Goal: Transaction & Acquisition: Purchase product/service

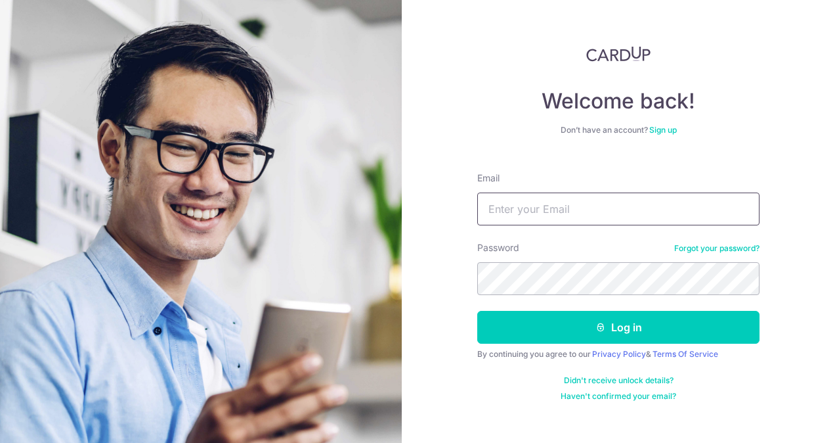
click at [591, 214] on input "Email" at bounding box center [618, 208] width 282 height 33
type input "[EMAIL_ADDRESS][DOMAIN_NAME]"
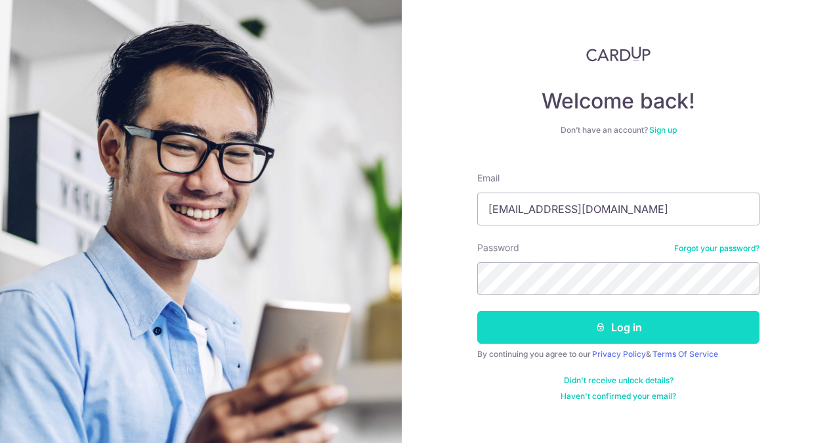
click at [631, 326] on button "Log in" at bounding box center [618, 327] width 282 height 33
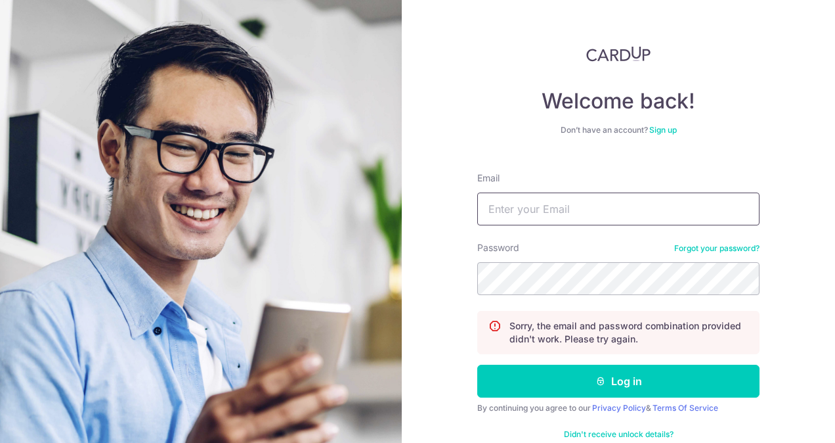
click at [552, 215] on input "Email" at bounding box center [618, 208] width 282 height 33
type input "[EMAIL_ADDRESS][DOMAIN_NAME]"
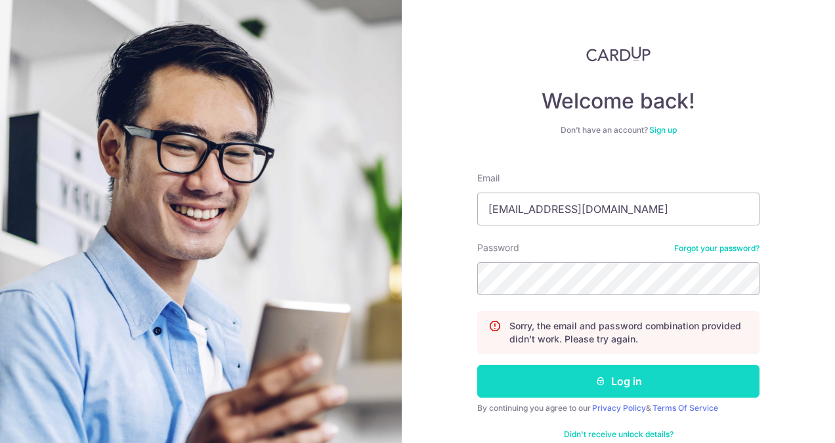
click at [596, 380] on icon "submit" at bounding box center [601, 381] width 11 height 11
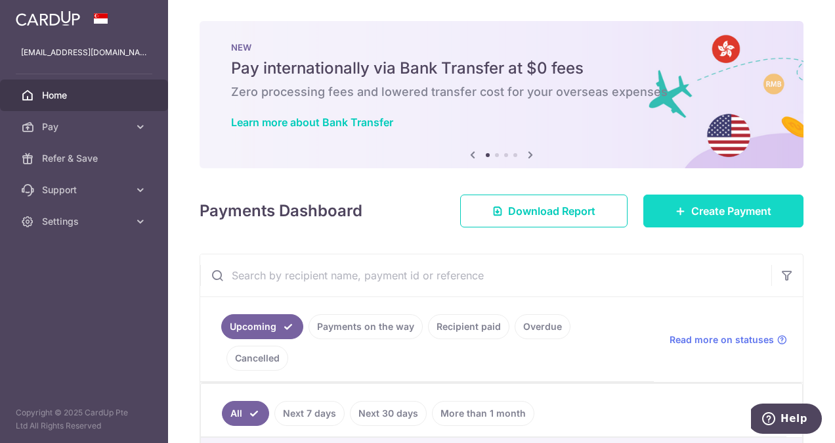
click at [730, 211] on span "Create Payment" at bounding box center [732, 211] width 80 height 16
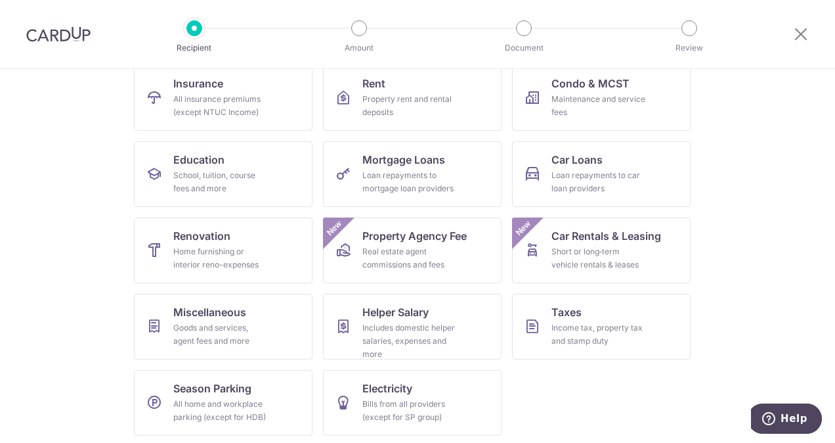
scroll to position [144, 0]
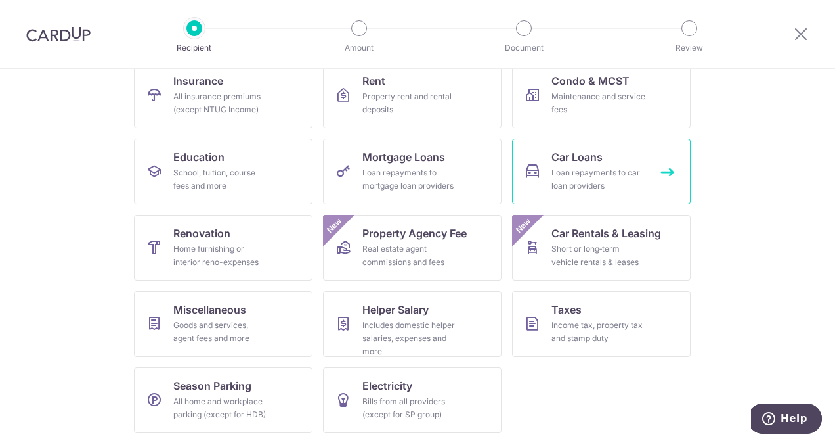
click at [575, 181] on div "Loan repayments to car loan providers" at bounding box center [599, 179] width 95 height 26
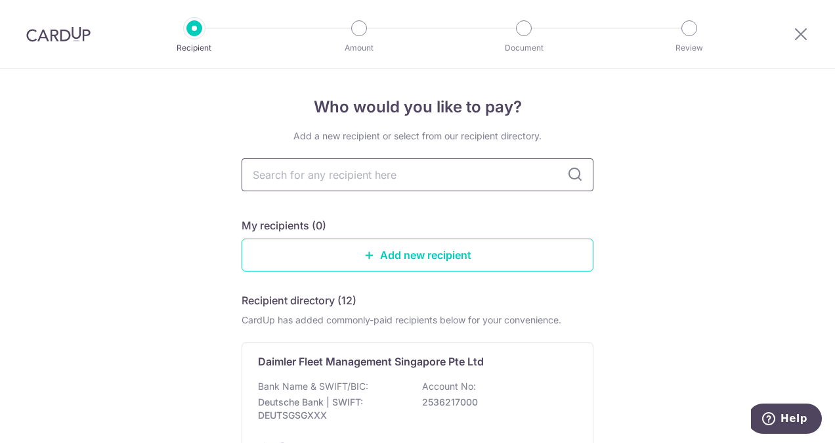
click at [409, 181] on input "text" at bounding box center [418, 174] width 352 height 33
type input "hua yang"
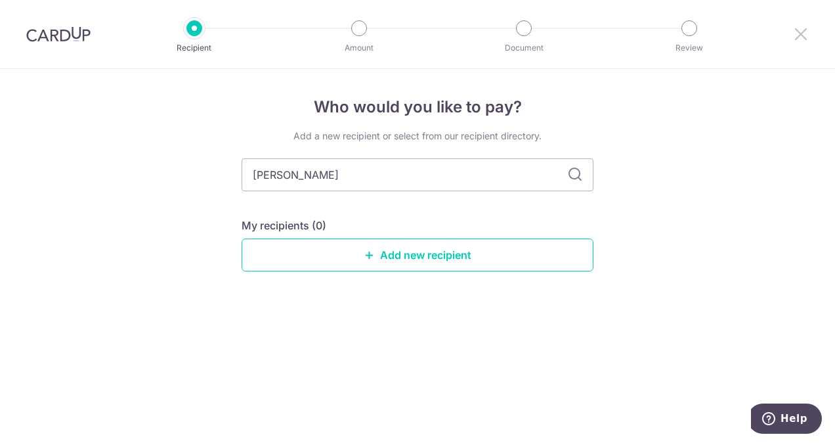
click at [800, 37] on icon at bounding box center [801, 34] width 16 height 16
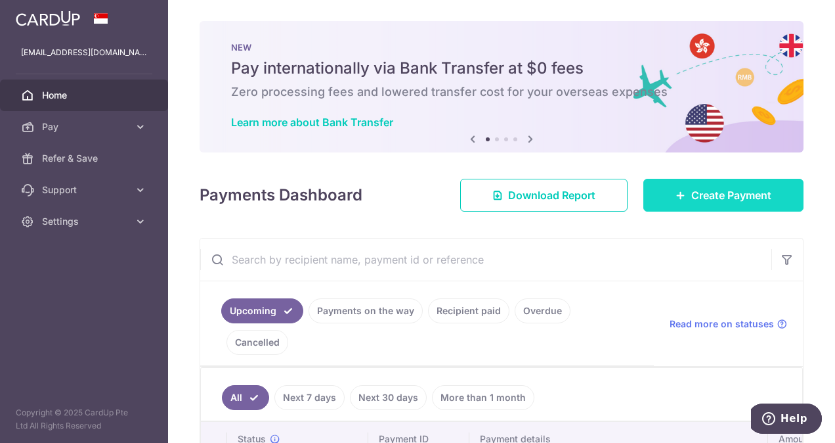
click at [701, 199] on span "Create Payment" at bounding box center [732, 195] width 80 height 16
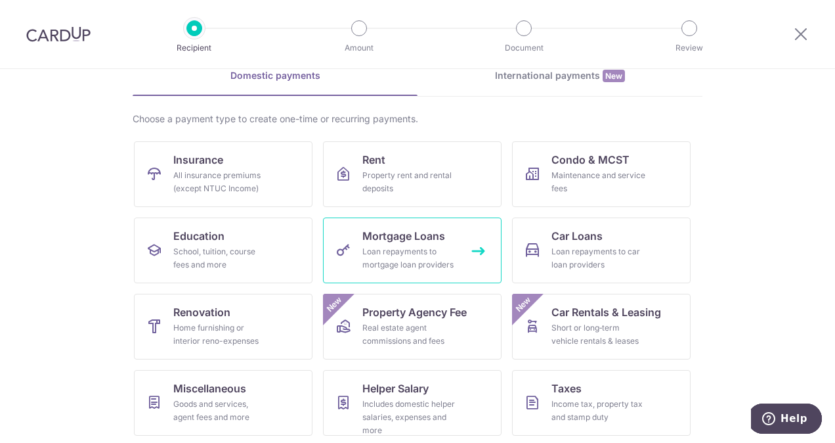
scroll to position [144, 0]
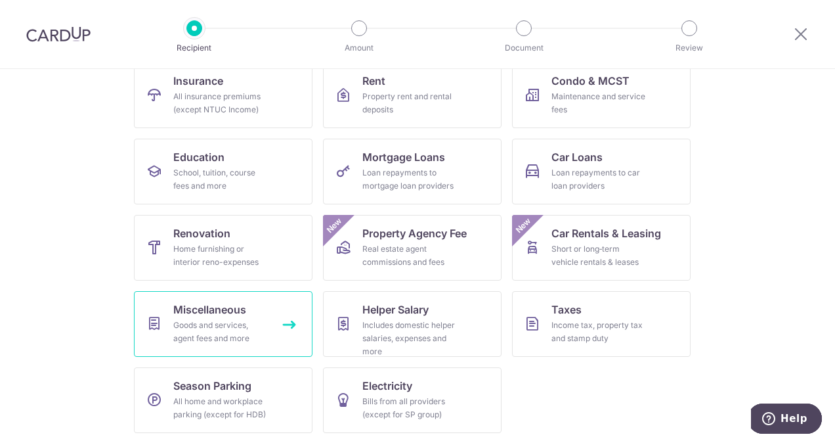
click at [235, 336] on div "Goods and services, agent fees and more" at bounding box center [220, 332] width 95 height 26
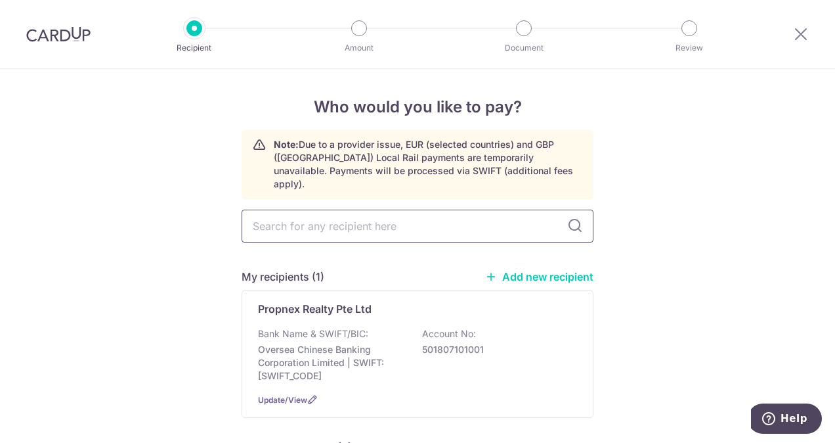
click at [368, 219] on input "text" at bounding box center [418, 226] width 352 height 33
type input "[PERSON_NAME]"
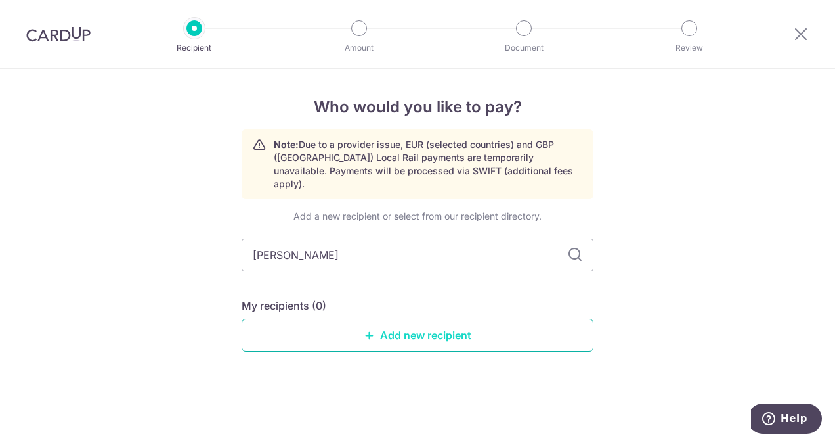
click at [388, 326] on link "Add new recipient" at bounding box center [418, 335] width 352 height 33
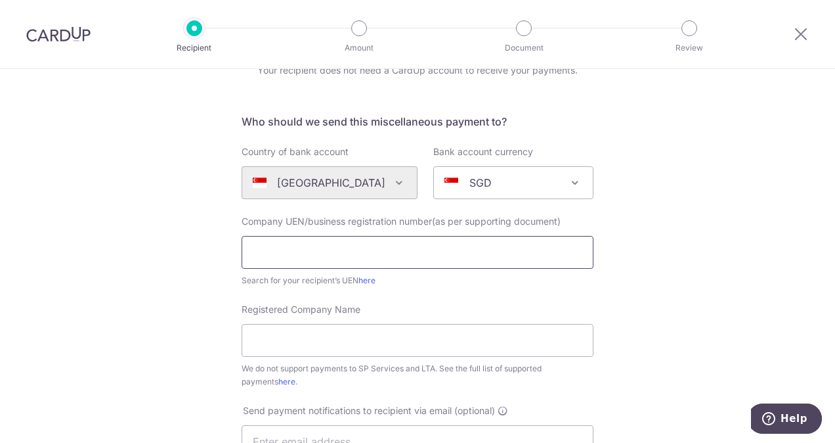
scroll to position [131, 0]
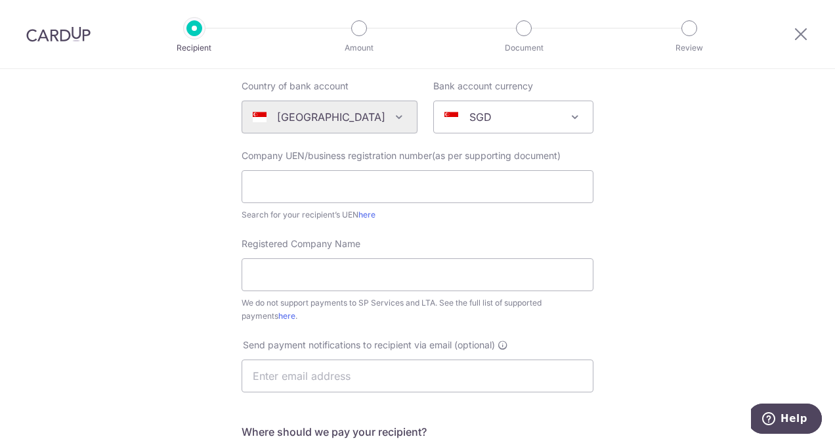
click at [732, 253] on div "Who would you like to pay? Your recipient does not need a CardUp account to rec…" at bounding box center [417, 345] width 835 height 814
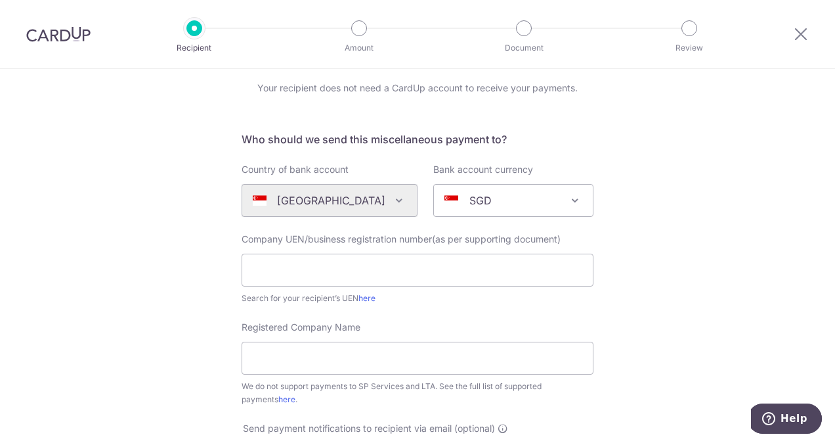
scroll to position [0, 0]
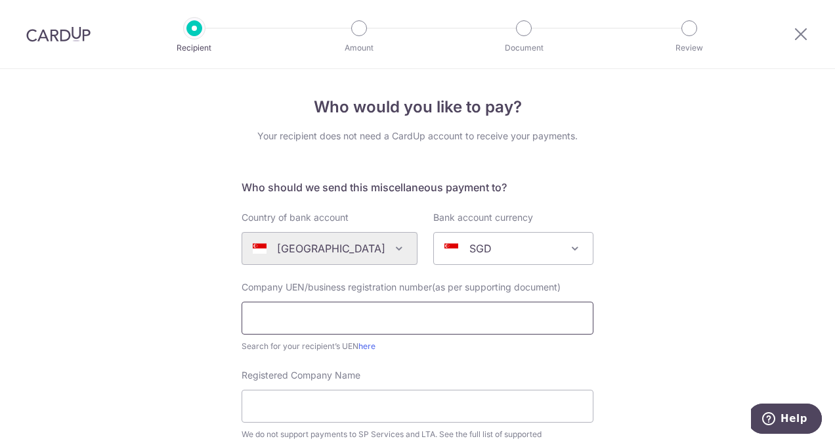
click at [395, 326] on input "text" at bounding box center [418, 317] width 352 height 33
click at [397, 316] on input "text" at bounding box center [418, 317] width 352 height 33
click at [312, 322] on input "text" at bounding box center [418, 317] width 352 height 33
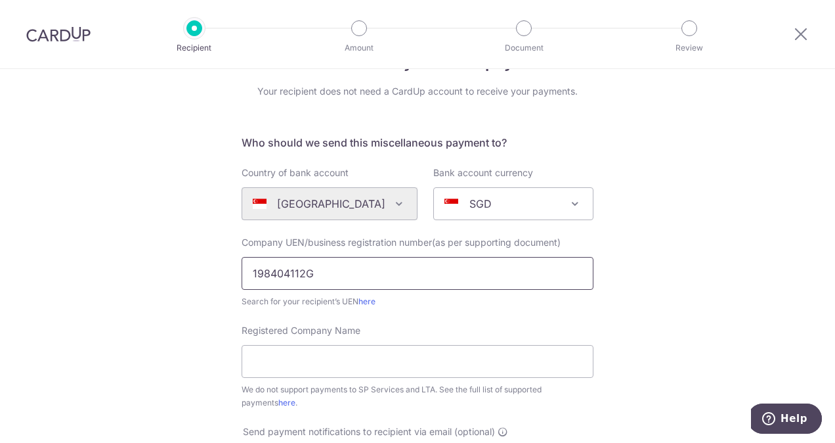
scroll to position [66, 0]
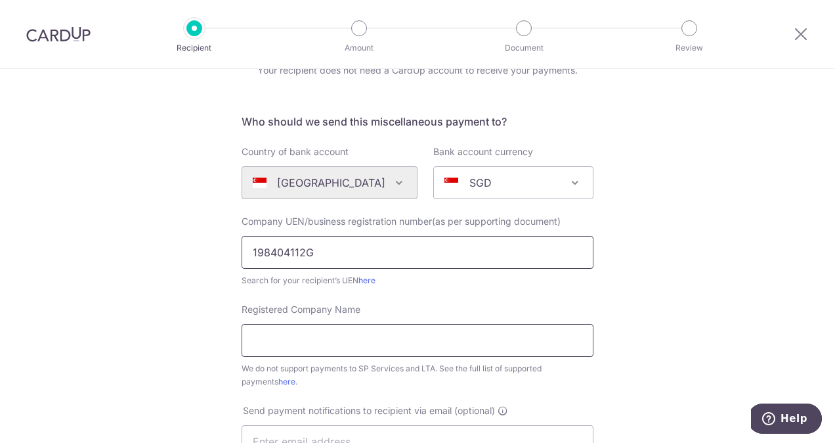
type input "198404112G"
click at [322, 338] on input "Registered Company Name" at bounding box center [418, 340] width 352 height 33
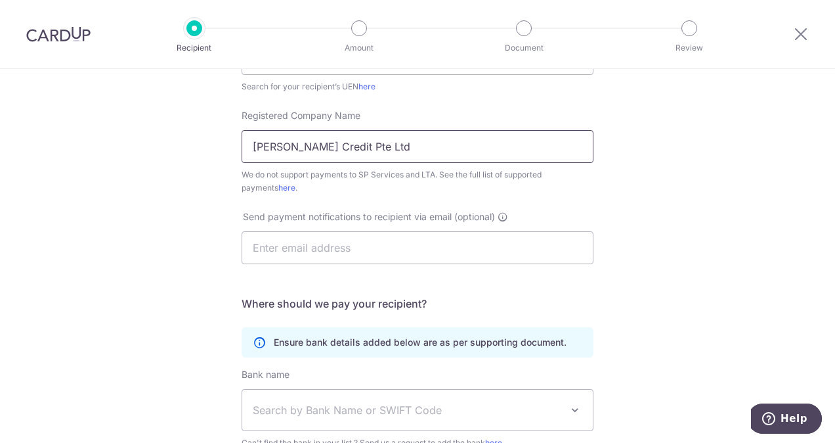
scroll to position [263, 0]
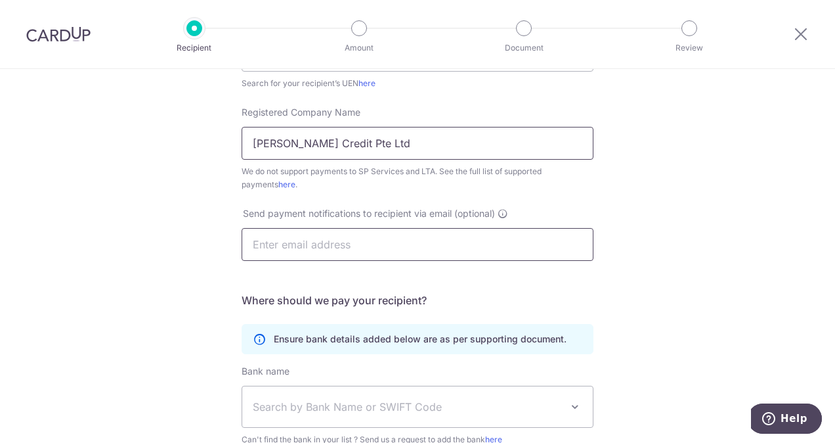
type input "Hua Yang Credit Pte Ltd"
click at [271, 243] on input "text" at bounding box center [418, 244] width 352 height 33
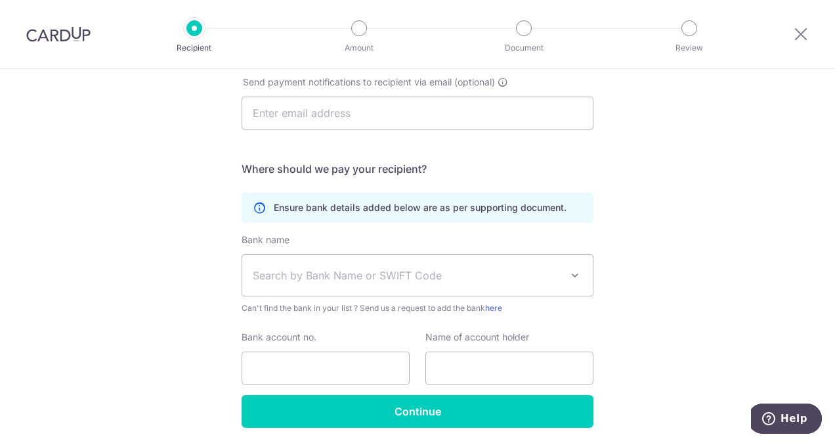
click at [700, 224] on div "Who would you like to pay? Your recipient does not need a CardUp account to rec…" at bounding box center [417, 82] width 835 height 814
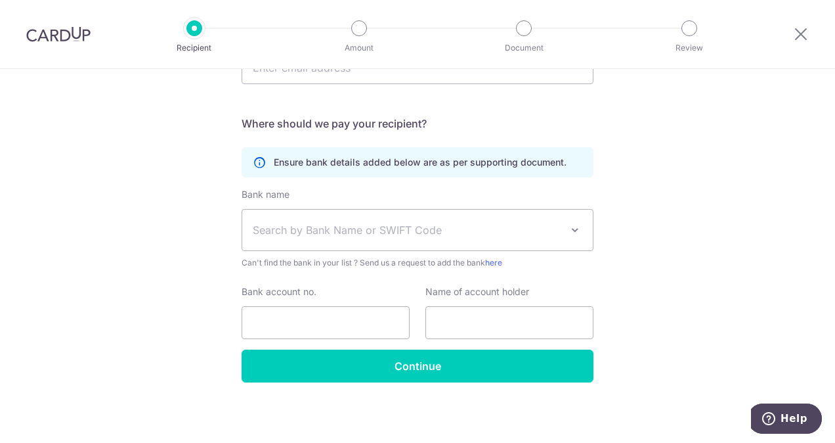
click at [570, 226] on span at bounding box center [575, 230] width 16 height 16
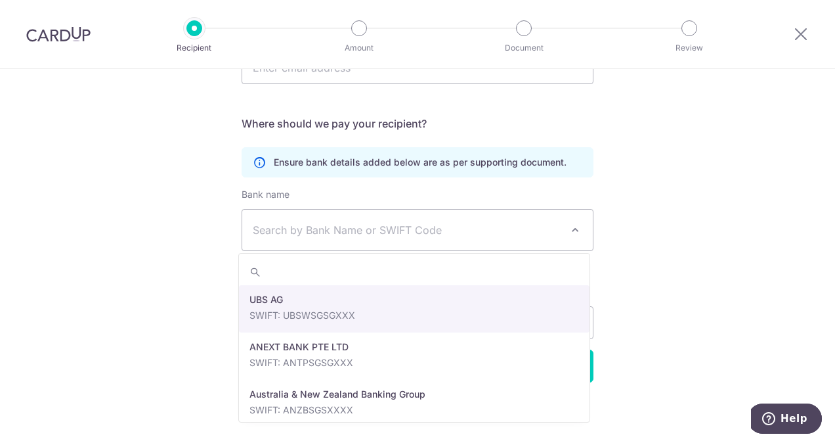
click at [717, 231] on div "Who would you like to pay? Your recipient does not need a CardUp account to rec…" at bounding box center [417, 37] width 835 height 814
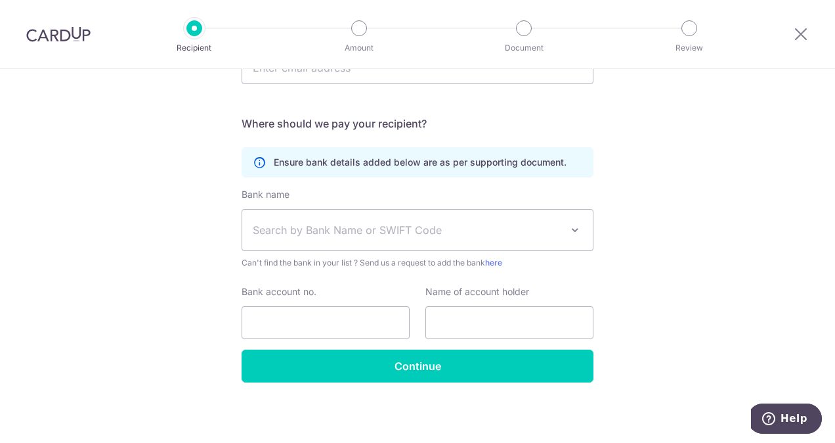
click at [462, 227] on span "Search by Bank Name or SWIFT Code" at bounding box center [407, 230] width 309 height 16
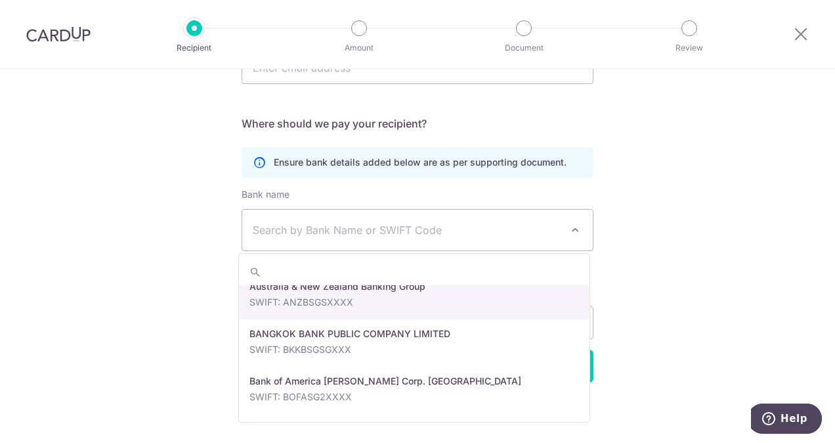
scroll to position [197, 0]
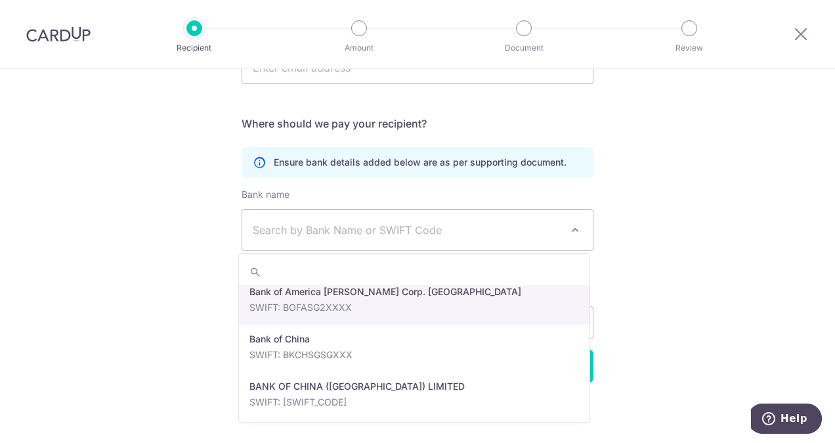
click at [344, 233] on span "Search by Bank Name or SWIFT Code" at bounding box center [407, 230] width 309 height 16
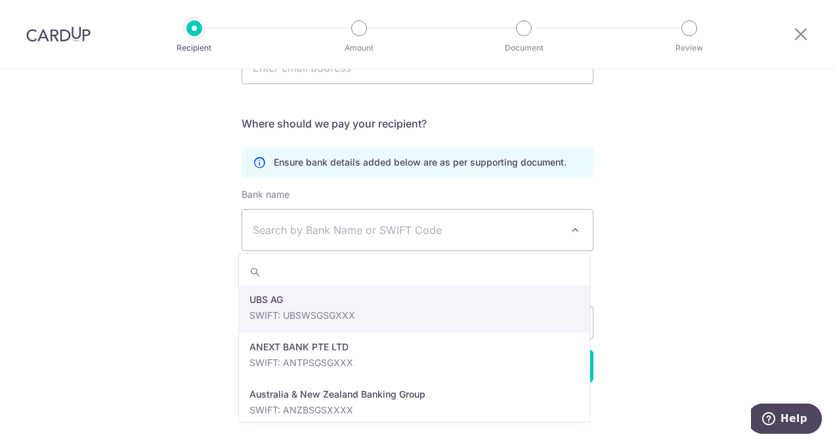
click at [353, 231] on span "Search by Bank Name or SWIFT Code" at bounding box center [407, 230] width 309 height 16
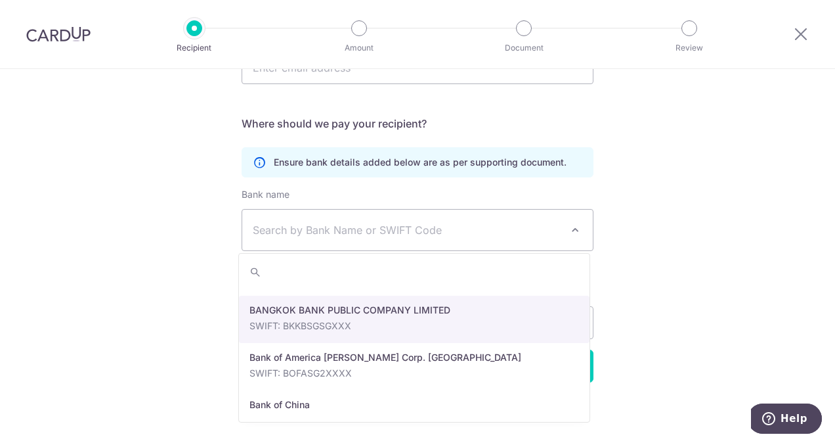
scroll to position [0, 0]
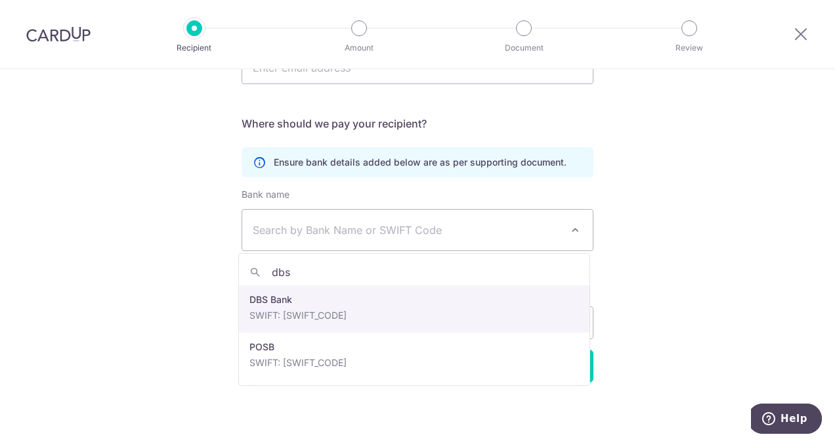
type input "dbs"
select select "6"
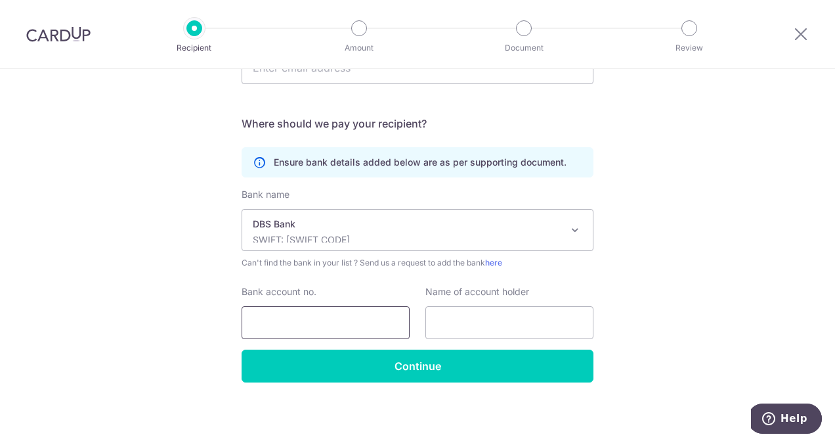
click at [323, 328] on input "Bank account no." at bounding box center [326, 322] width 168 height 33
type input "0199001592"
click at [483, 322] on input "text" at bounding box center [510, 322] width 168 height 33
click at [776, 188] on div "Who would you like to pay? Your recipient does not need a CardUp account to rec…" at bounding box center [417, 37] width 835 height 814
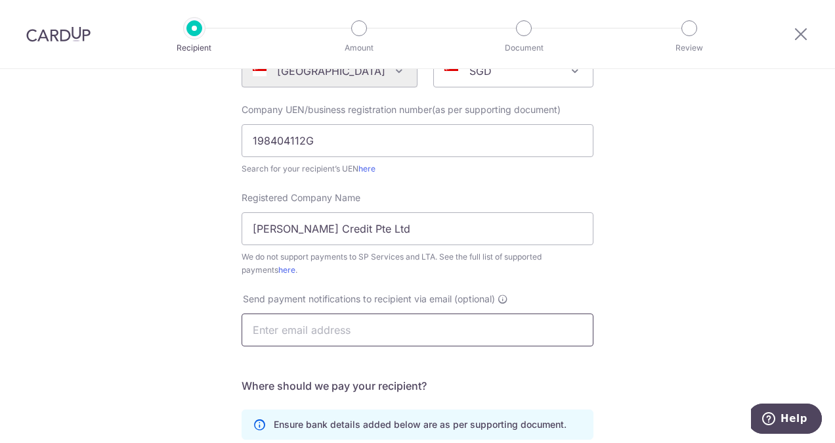
scroll to position [177, 0]
drag, startPoint x: 365, startPoint y: 230, endPoint x: 201, endPoint y: 229, distance: 163.5
click at [201, 229] on div "Who would you like to pay? Your recipient does not need a CardUp account to rec…" at bounding box center [417, 299] width 835 height 814
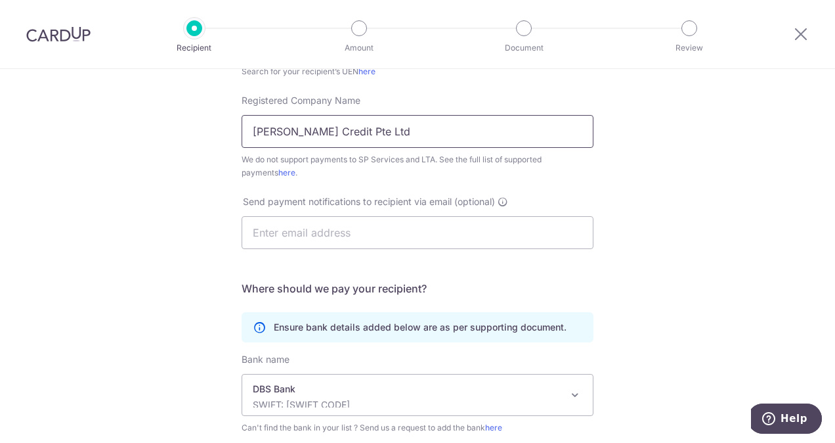
scroll to position [439, 0]
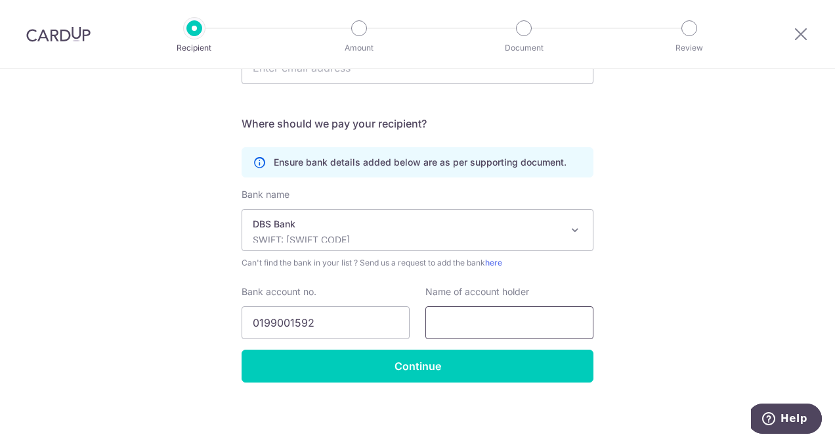
click at [472, 323] on input "text" at bounding box center [510, 322] width 168 height 33
paste input "Hua Yang Credit Pte Ltd"
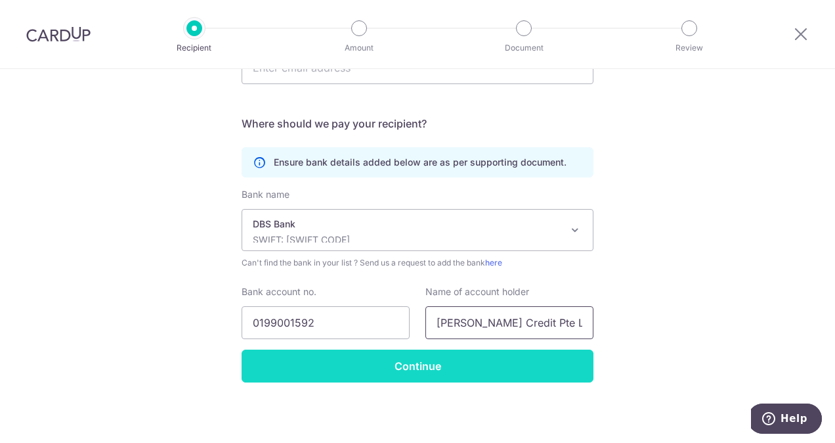
type input "Hua Yang Credit Pte Ltd"
click at [407, 368] on input "Continue" at bounding box center [418, 365] width 352 height 33
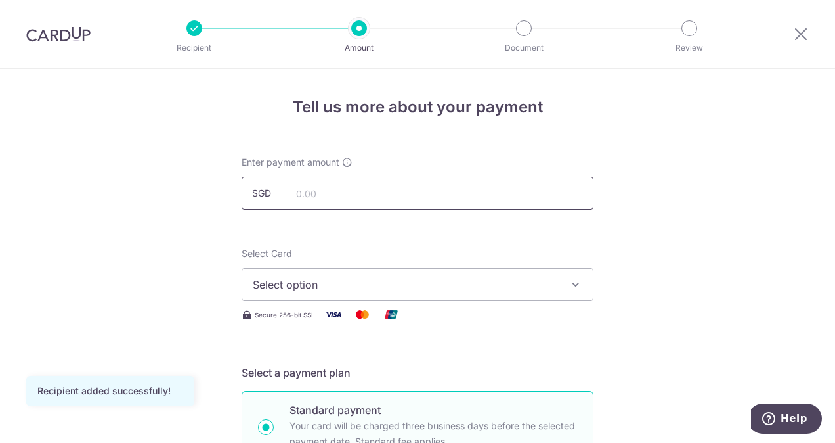
click at [306, 197] on input "text" at bounding box center [418, 193] width 352 height 33
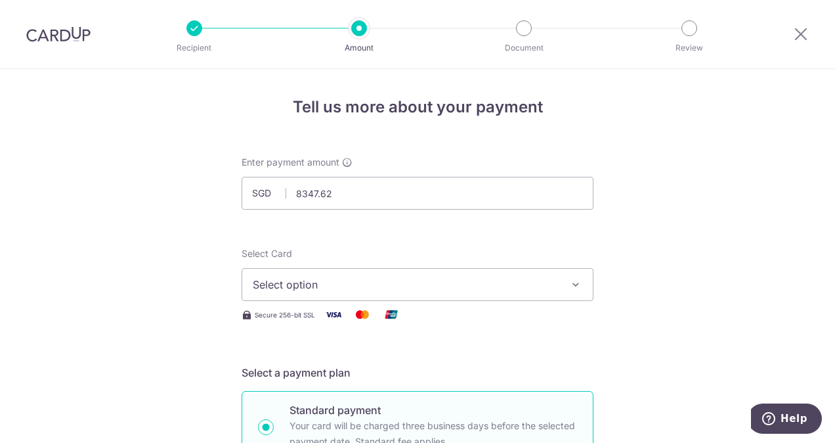
type input "8,347.62"
click at [374, 286] on span "Select option" at bounding box center [406, 285] width 306 height 16
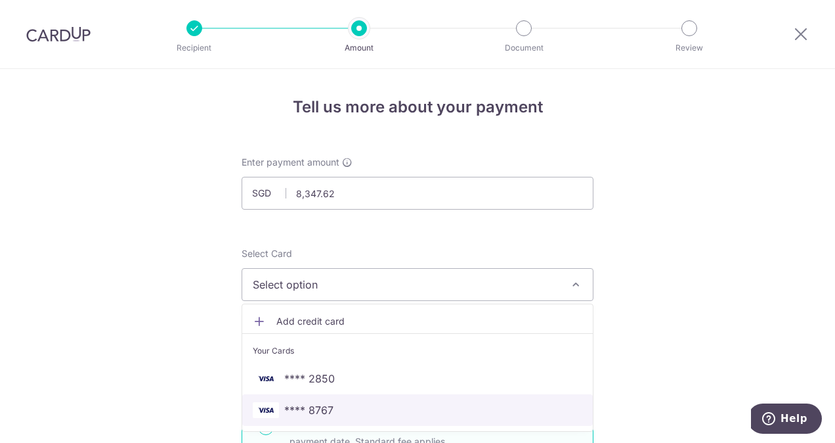
click at [311, 409] on span "**** 8767" at bounding box center [308, 410] width 49 height 16
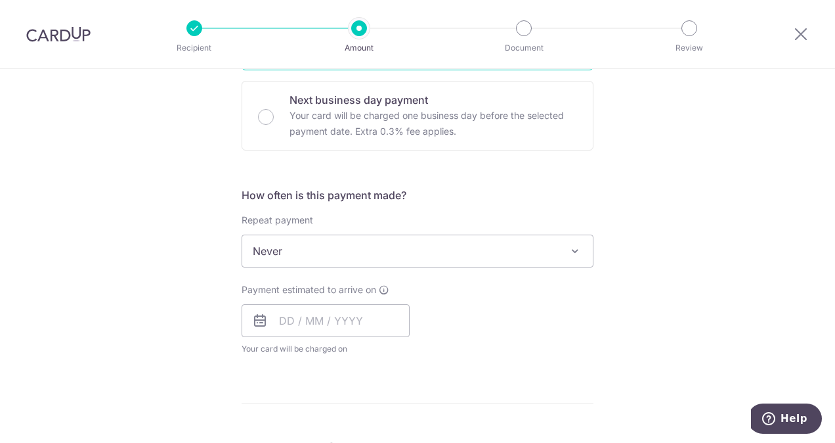
scroll to position [394, 0]
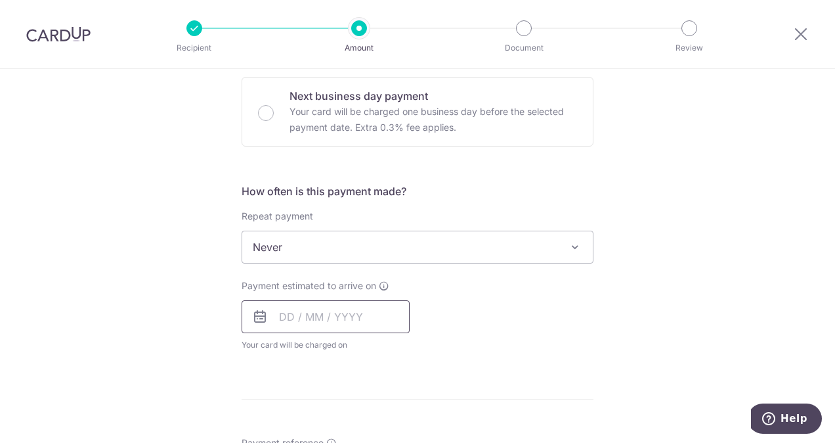
click at [284, 319] on input "text" at bounding box center [326, 316] width 168 height 33
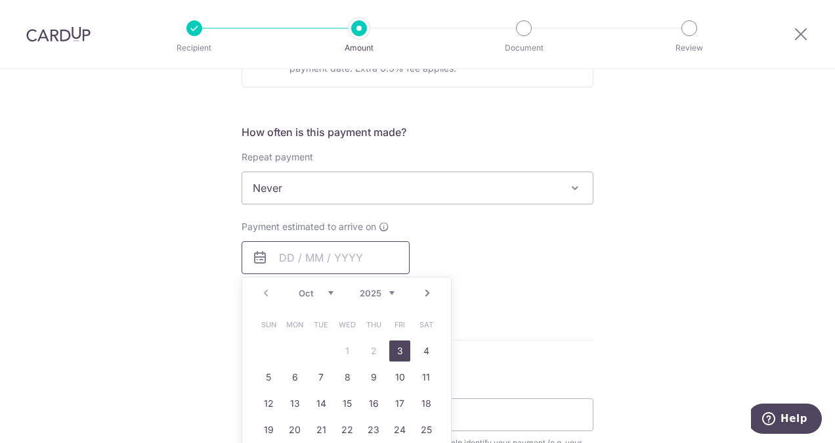
scroll to position [525, 0]
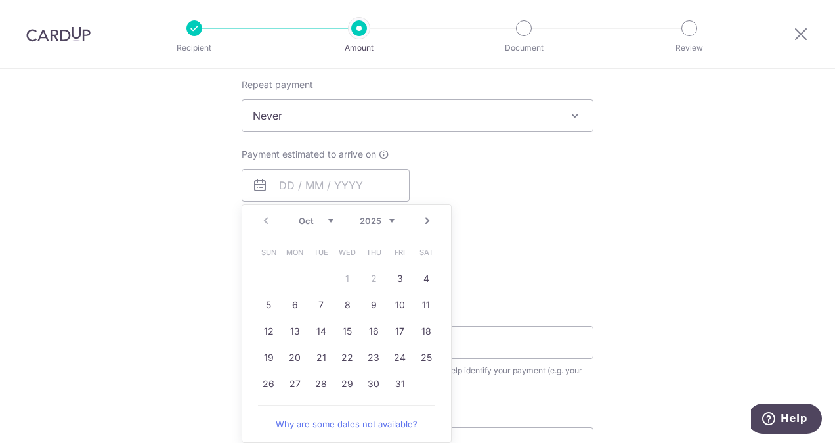
click at [368, 280] on table "Sun Mon Tue Wed Thu Fri Sat 1 2 3 4 5 6 7 8 9 10 11 12 13 14 15 16 17 18 19 20 …" at bounding box center [347, 318] width 184 height 158
click at [393, 277] on link "3" at bounding box center [399, 278] width 21 height 21
type input "03/10/2025"
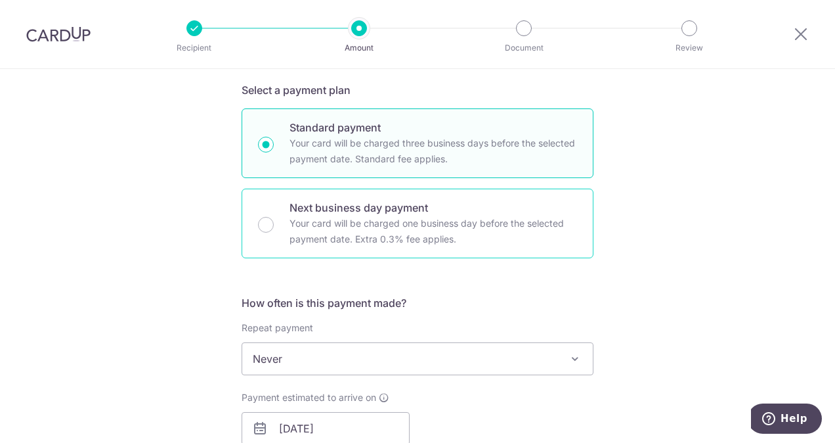
scroll to position [263, 0]
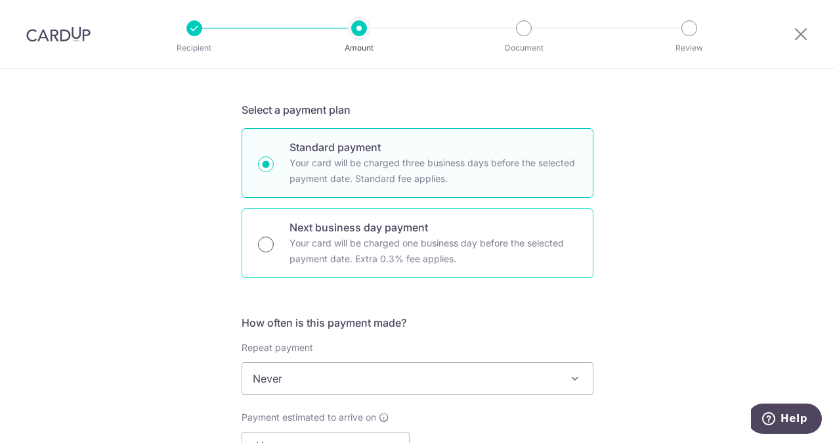
click at [263, 242] on input "Next business day payment Your card will be charged one business day before the…" at bounding box center [266, 244] width 16 height 16
radio input "true"
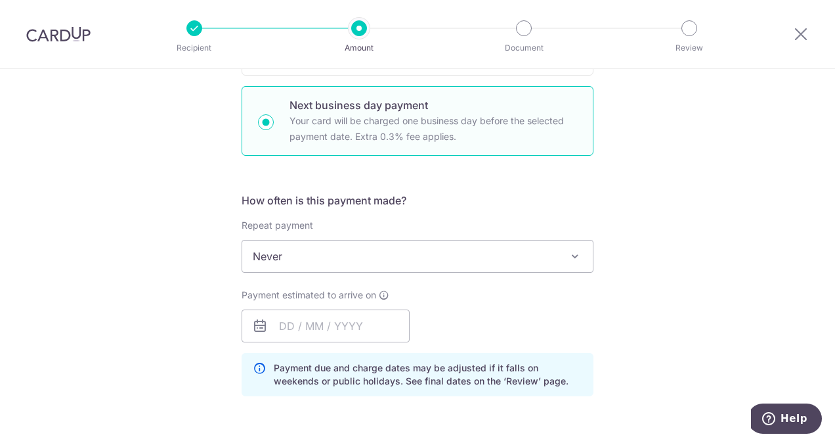
scroll to position [460, 0]
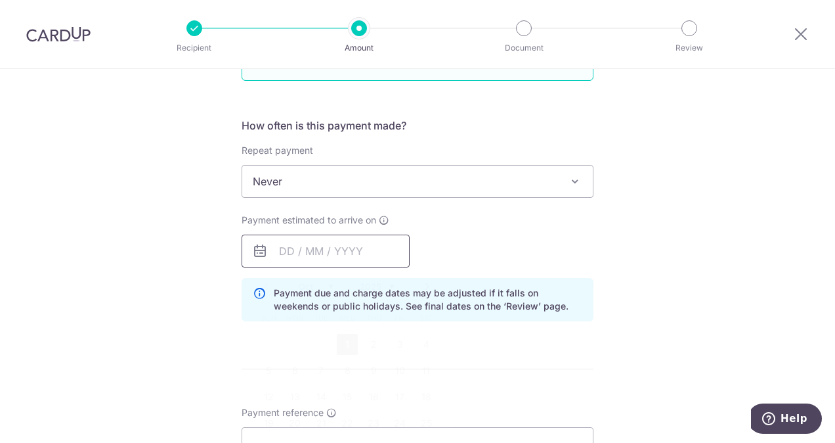
click at [356, 254] on input "text" at bounding box center [326, 250] width 168 height 33
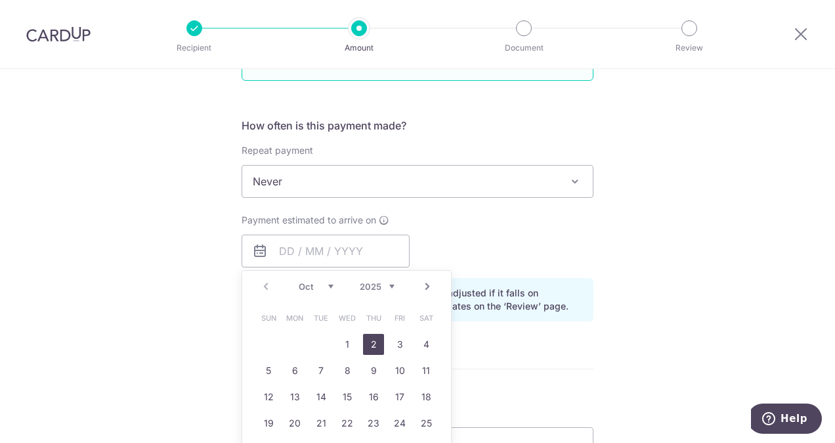
click at [370, 344] on link "2" at bounding box center [373, 344] width 21 height 21
type input "02/10/2025"
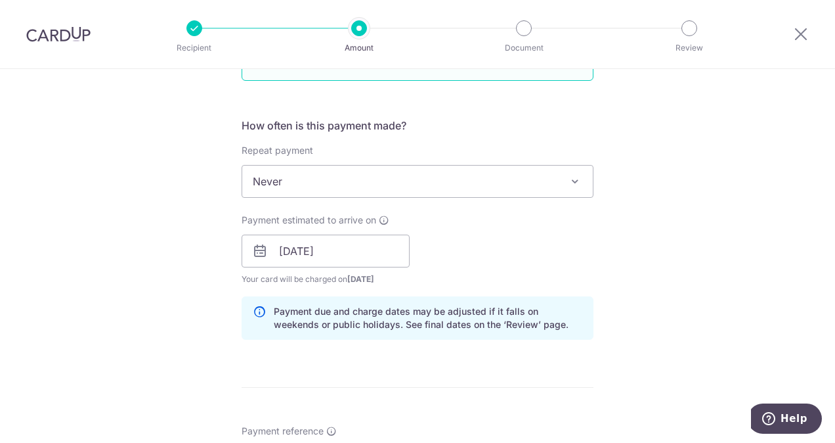
click at [631, 236] on div "Tell us more about your payment Enter payment amount SGD 8,347.62 8347.62 Recip…" at bounding box center [417, 262] width 835 height 1306
click at [716, 256] on div "Tell us more about your payment Enter payment amount SGD 8,347.62 8347.62 Recip…" at bounding box center [417, 262] width 835 height 1306
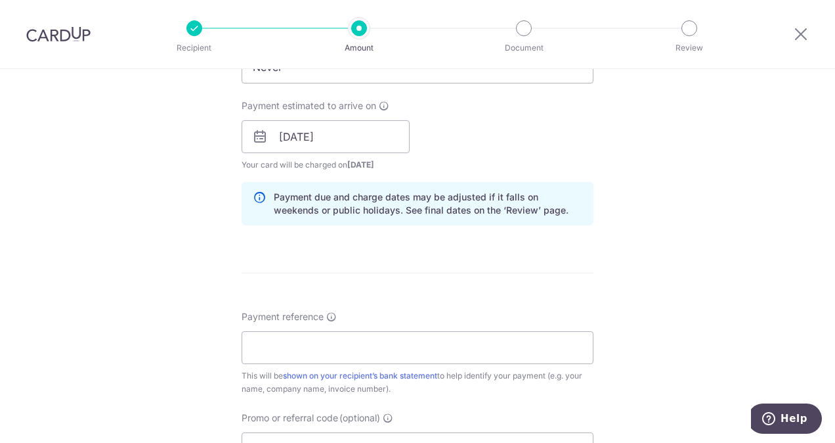
scroll to position [657, 0]
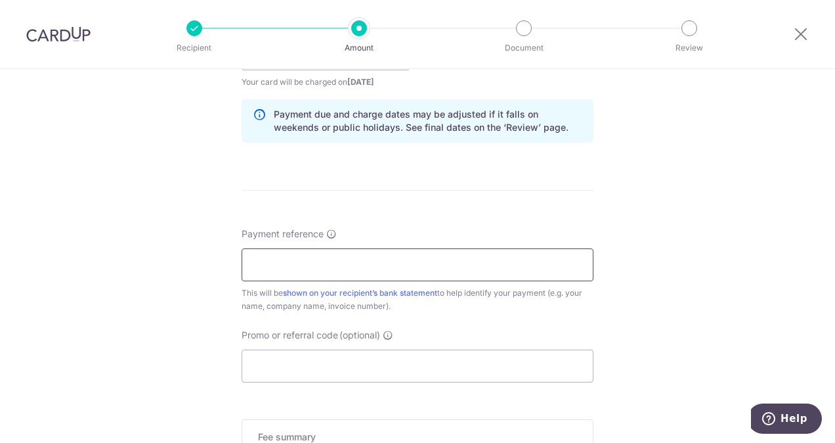
click at [489, 265] on input "Payment reference" at bounding box center [418, 264] width 352 height 33
click at [743, 284] on div "Tell us more about your payment Enter payment amount SGD 8,347.62 8347.62 Recip…" at bounding box center [417, 65] width 835 height 1306
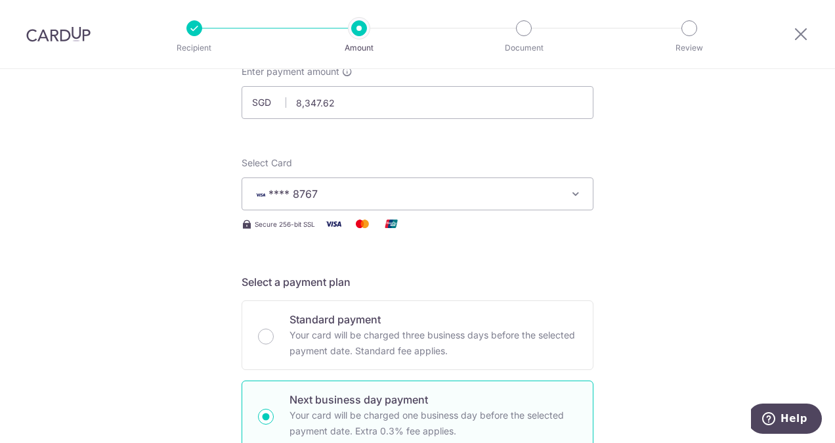
scroll to position [0, 0]
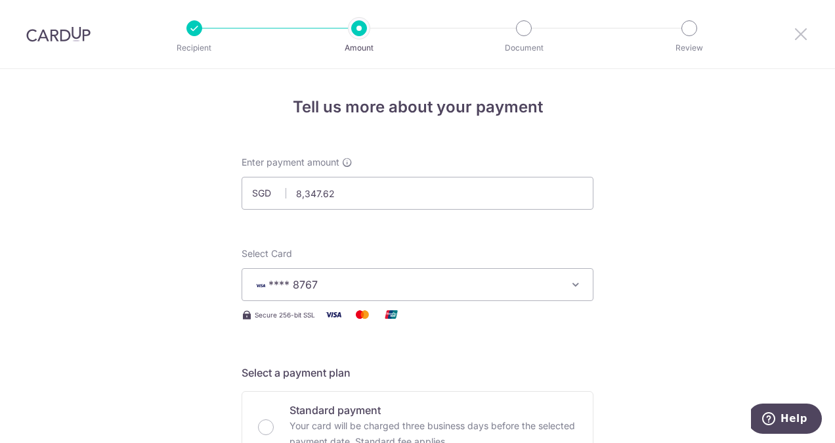
drag, startPoint x: 798, startPoint y: 34, endPoint x: 472, endPoint y: 74, distance: 328.8
click at [798, 34] on icon at bounding box center [801, 34] width 16 height 16
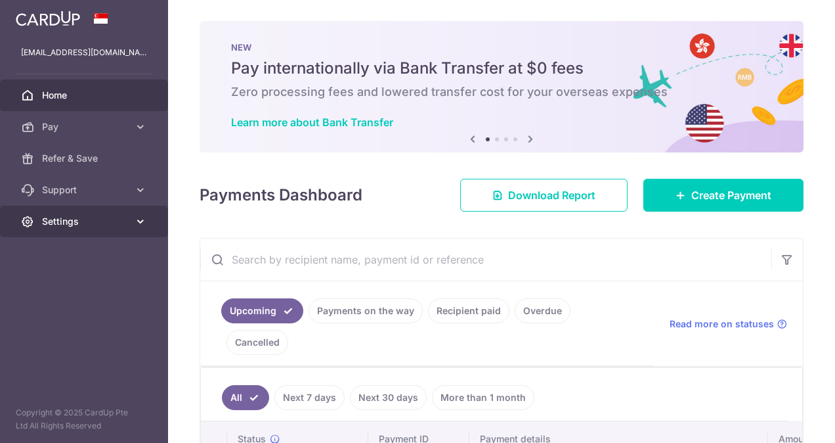
click at [43, 214] on link "Settings" at bounding box center [84, 222] width 168 height 32
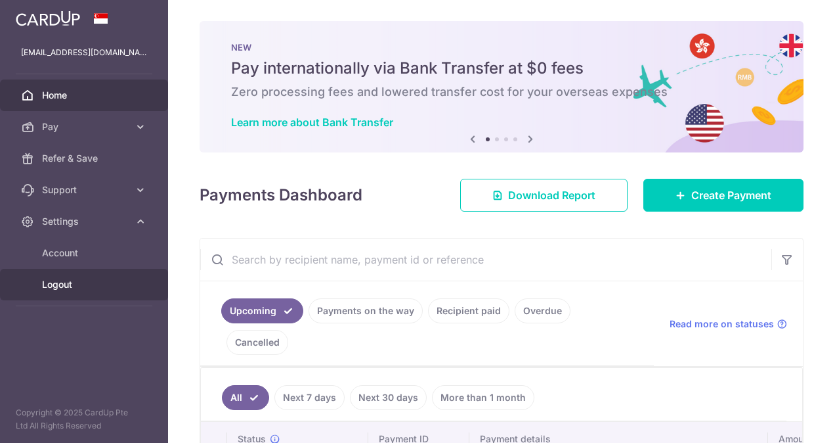
click at [50, 285] on span "Logout" at bounding box center [85, 284] width 87 height 13
